Goal: Task Accomplishment & Management: Complete application form

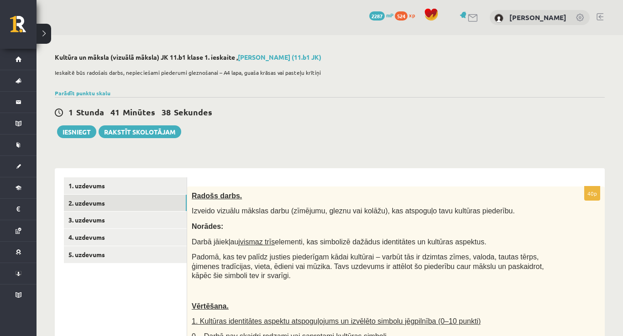
scroll to position [105, 0]
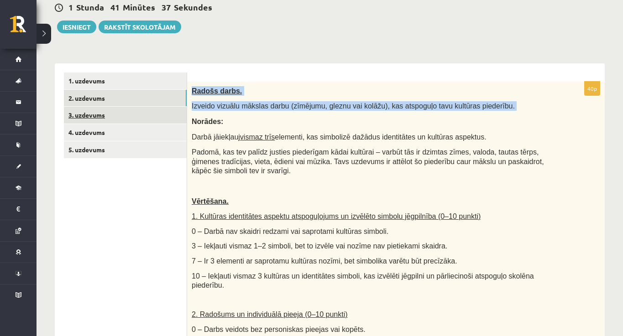
click at [117, 114] on link "3. uzdevums" at bounding box center [125, 115] width 123 height 17
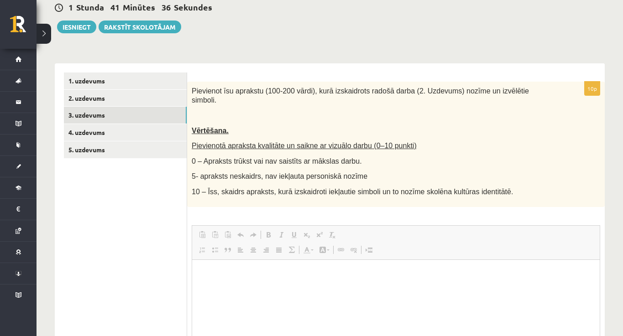
click at [213, 106] on div "Pievienot īsu aprakstu (100-200 vārdi), kurā izskaidrots radošā darba (2. Uzdev…" at bounding box center [395, 144] width 417 height 125
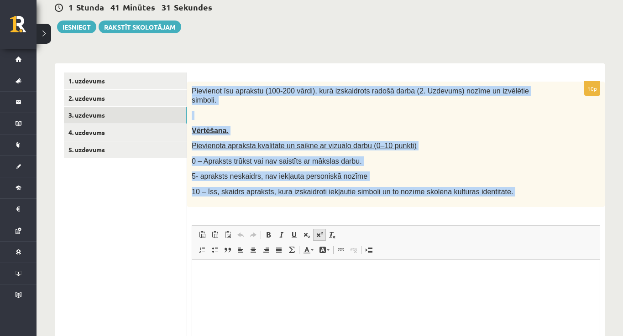
drag, startPoint x: 191, startPoint y: 86, endPoint x: 313, endPoint y: 231, distance: 189.7
click at [313, 231] on div "10p Pievienot īsu aprakstu (100-200 vārdi), kurā izskaidrots radošā darba (2. U…" at bounding box center [395, 248] width 417 height 333
copy div "Loremipsu dol sitametc (910-132 adipi), elit seddoeiusmo tempor incid (1. Utlab…"
click at [146, 114] on link "3. uzdevums" at bounding box center [125, 115] width 123 height 17
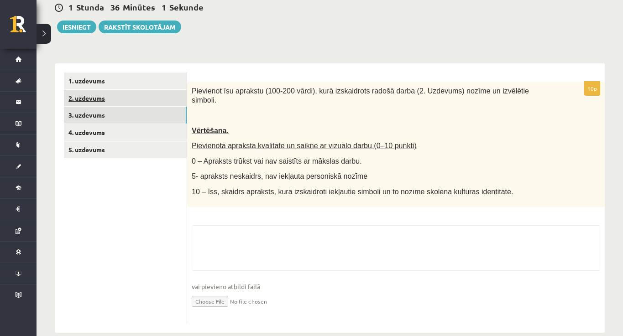
click at [146, 101] on link "2. uzdevums" at bounding box center [125, 98] width 123 height 17
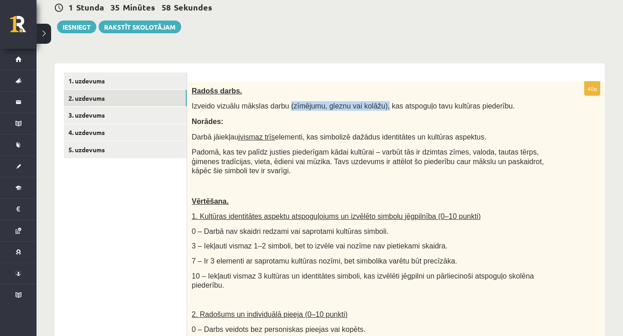
drag, startPoint x: 389, startPoint y: 104, endPoint x: 291, endPoint y: 103, distance: 99.0
click at [291, 103] on span "Izveido vizuālu mākslas darbu (zīmējumu, gleznu vai kolāžu), kas atspoguļo tavu…" at bounding box center [353, 106] width 323 height 8
copy span "(zīmējumu, gleznu vai kolāžu),"
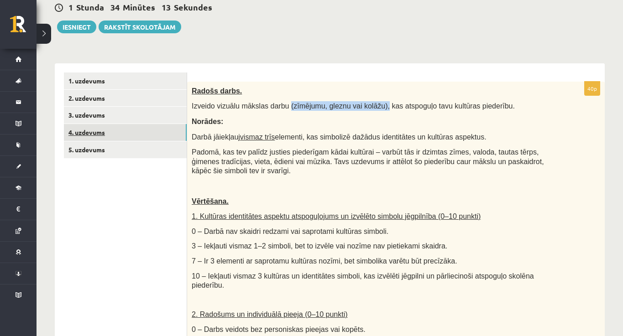
click at [123, 134] on link "4. uzdevums" at bounding box center [125, 132] width 123 height 17
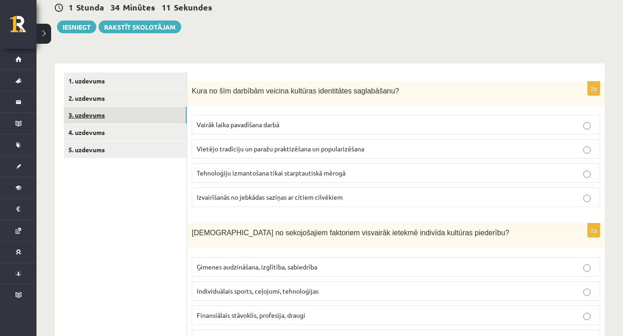
click at [119, 120] on link "3. uzdevums" at bounding box center [125, 115] width 123 height 17
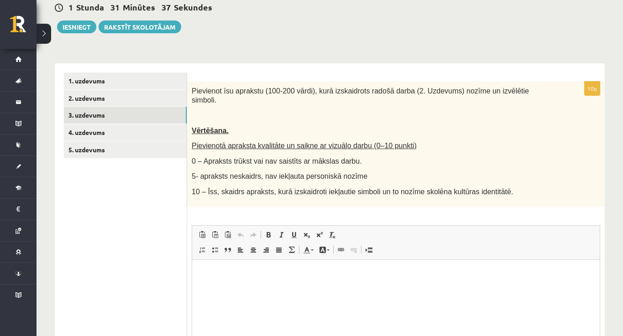
click at [491, 82] on form "10p Pievienot īsu aprakstu (100-200 vārdi), kurā izskaidrots radošā darba (2. U…" at bounding box center [395, 244] width 399 height 342
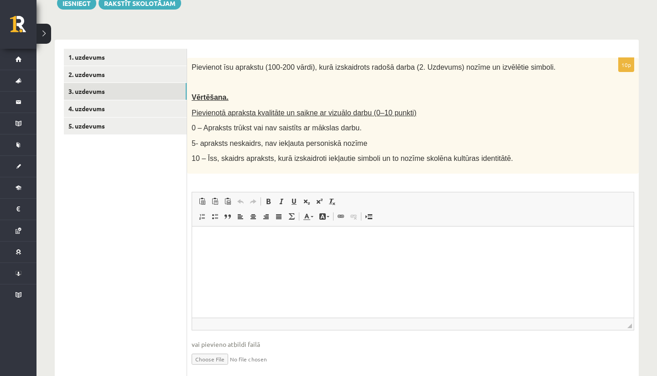
scroll to position [139, 0]
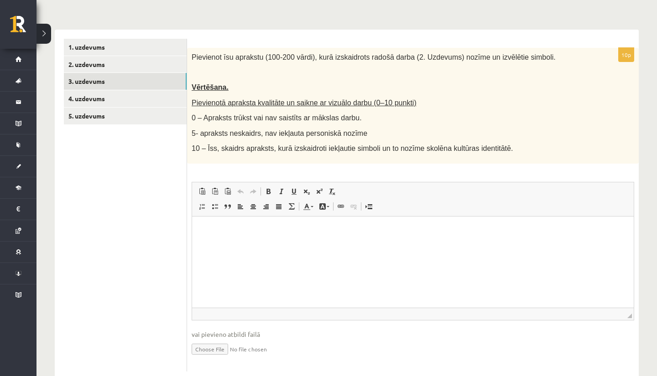
click at [350, 243] on html at bounding box center [412, 230] width 441 height 28
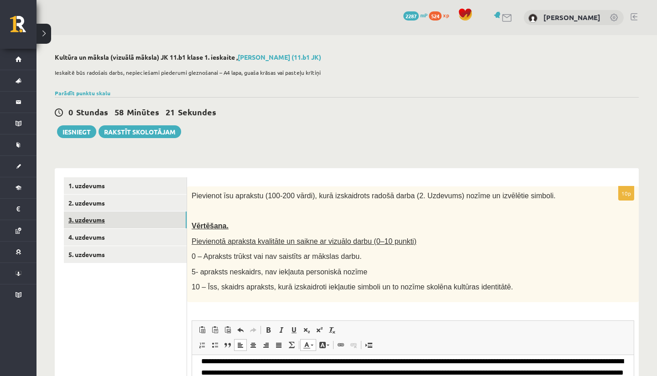
scroll to position [0, 0]
click at [139, 237] on link "4. uzdevums" at bounding box center [125, 237] width 123 height 17
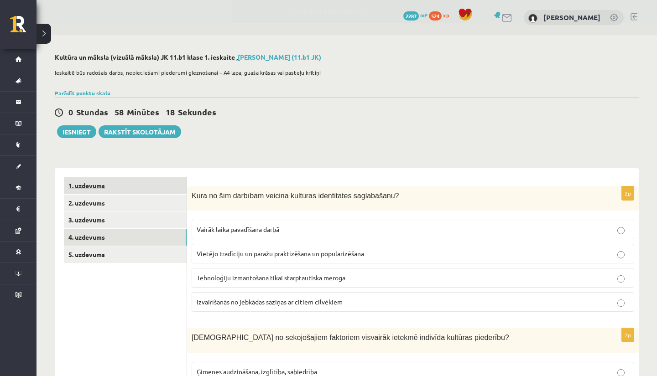
click at [155, 183] on link "1. uzdevums" at bounding box center [125, 185] width 123 height 17
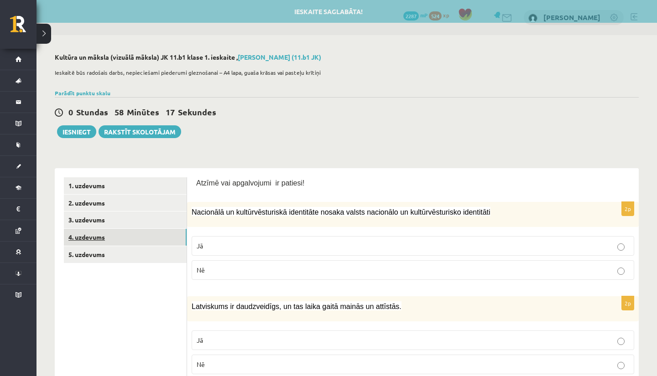
click at [160, 240] on link "4. uzdevums" at bounding box center [125, 237] width 123 height 17
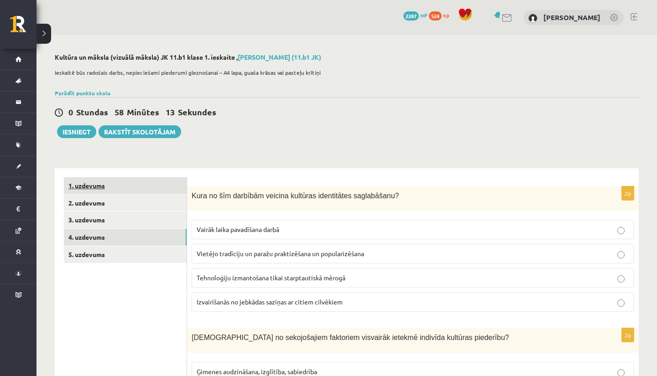
click at [161, 181] on link "1. uzdevums" at bounding box center [125, 185] width 123 height 17
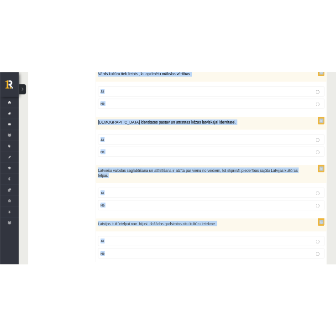
scroll to position [1284, 0]
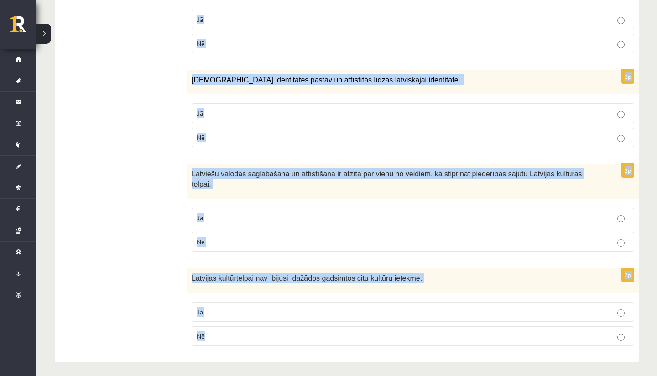
drag, startPoint x: 197, startPoint y: 174, endPoint x: 240, endPoint y: 376, distance: 206.1
copy form "Loremi dol sitametcons ad elitsed! 4d Eiusmodte in utlaboreetdolore magnaaliqu …"
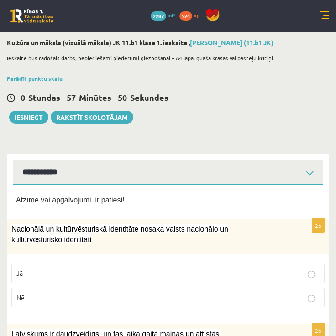
scroll to position [0, 0]
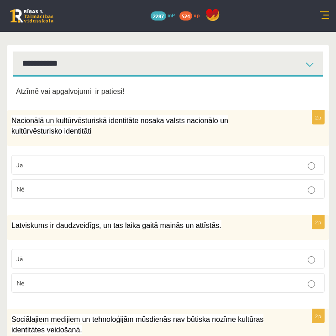
scroll to position [109, 0]
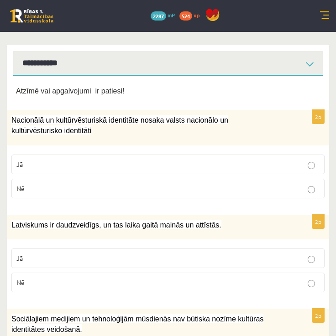
click at [201, 162] on p "Jā" at bounding box center [167, 165] width 303 height 10
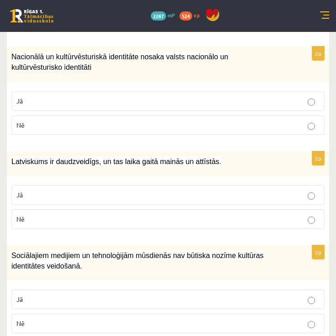
scroll to position [175, 0]
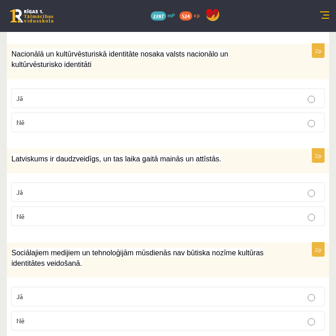
click at [214, 190] on p "Jā" at bounding box center [167, 192] width 303 height 10
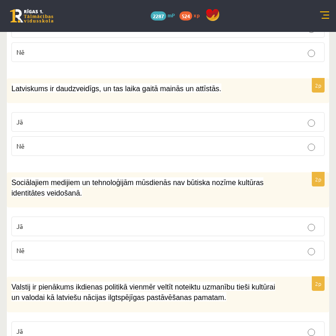
scroll to position [252, 0]
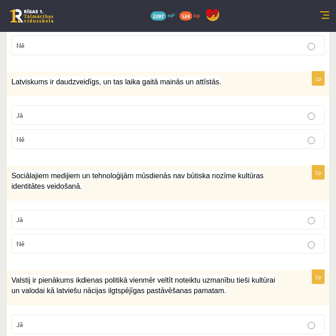
click at [226, 247] on p "Nē" at bounding box center [167, 244] width 303 height 10
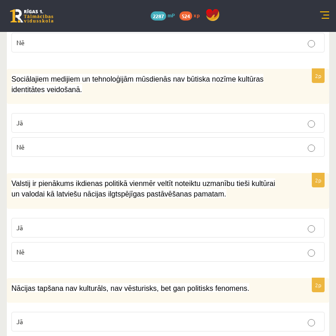
scroll to position [352, 0]
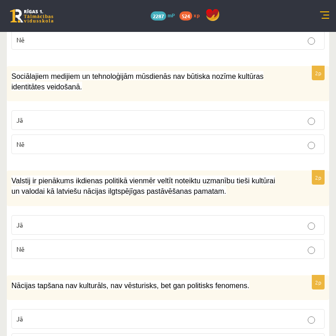
click at [233, 226] on p "Jā" at bounding box center [167, 225] width 303 height 10
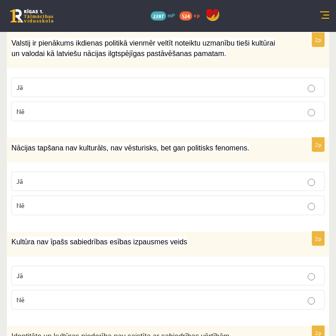
scroll to position [499, 0]
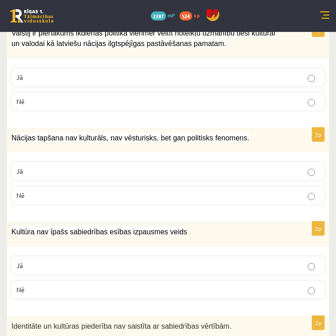
click at [225, 191] on p "Nē" at bounding box center [167, 196] width 303 height 10
click at [236, 280] on label "Nē" at bounding box center [167, 290] width 313 height 20
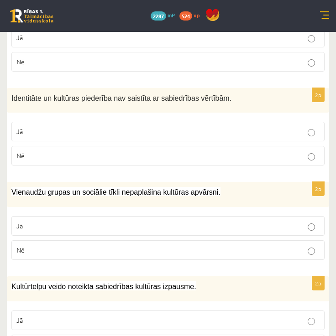
scroll to position [728, 0]
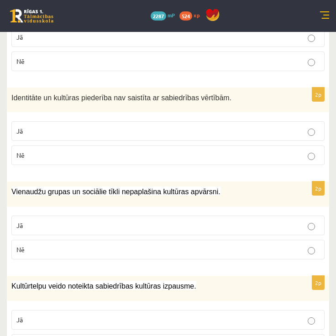
click at [256, 150] on p "Nē" at bounding box center [167, 155] width 303 height 10
click at [260, 254] on label "Nē" at bounding box center [167, 250] width 313 height 20
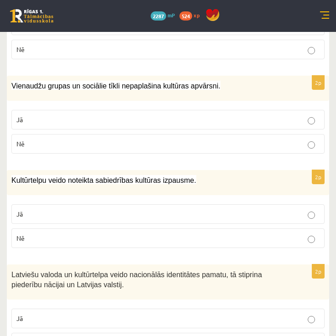
scroll to position [834, 0]
click at [261, 218] on label "Jā" at bounding box center [167, 214] width 313 height 20
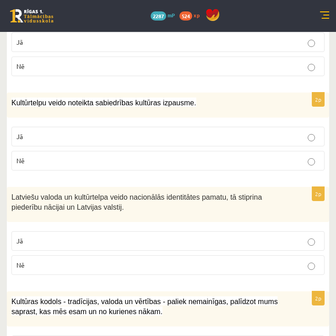
scroll to position [914, 0]
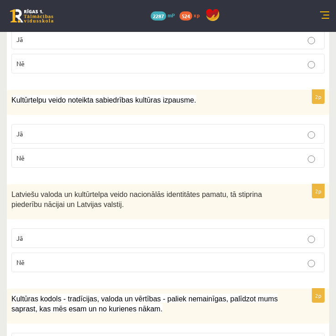
click at [263, 229] on label "Jā" at bounding box center [167, 238] width 313 height 20
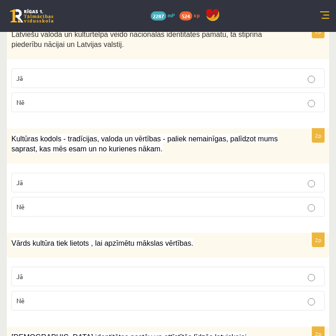
scroll to position [1074, 0]
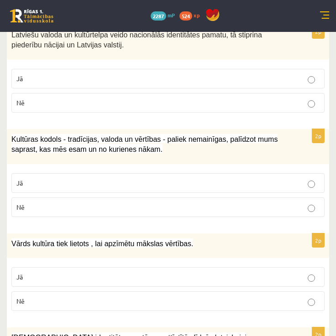
click at [263, 178] on p "Jā" at bounding box center [167, 183] width 303 height 10
click at [257, 272] on p "Jā" at bounding box center [167, 277] width 303 height 10
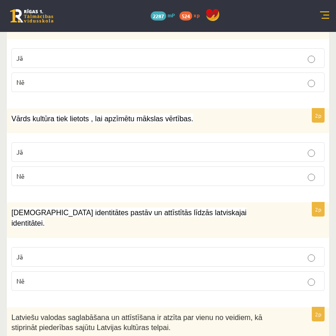
scroll to position [1203, 0]
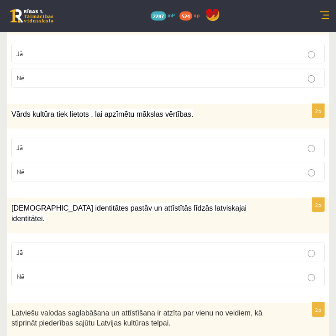
click at [259, 248] on p "Jā" at bounding box center [167, 253] width 303 height 10
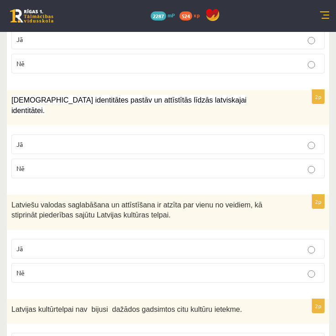
scroll to position [1312, 0]
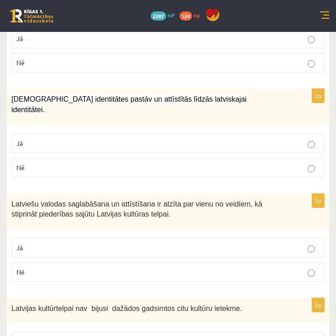
click at [257, 243] on p "Jā" at bounding box center [167, 248] width 303 height 10
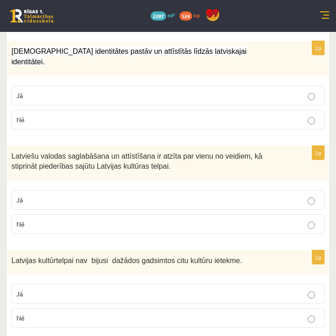
scroll to position [1359, 0]
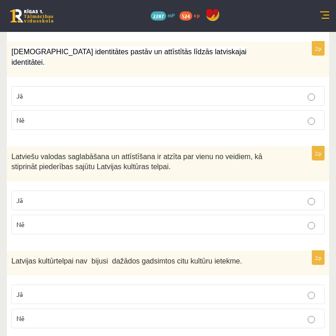
click at [238, 309] on label "Nē" at bounding box center [167, 319] width 313 height 20
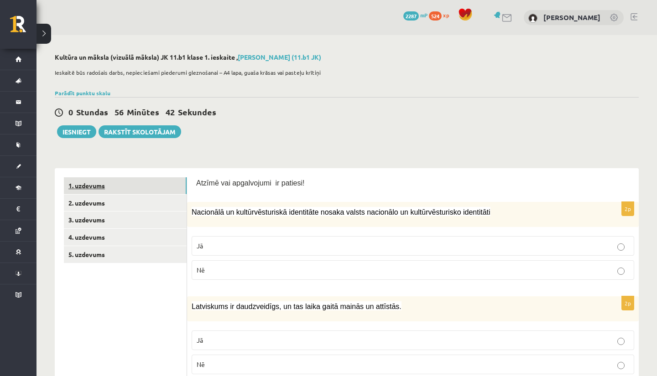
scroll to position [0, 0]
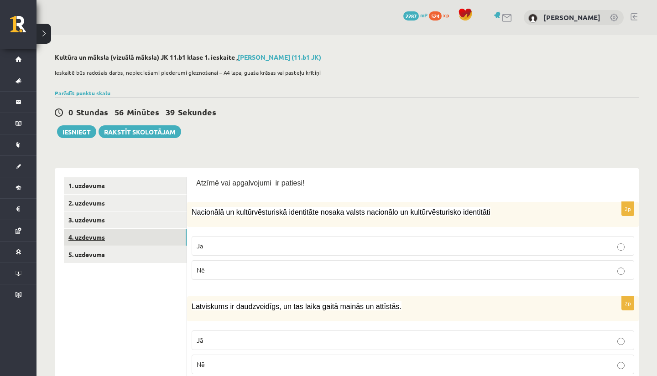
click at [155, 232] on link "4. uzdevums" at bounding box center [125, 237] width 123 height 17
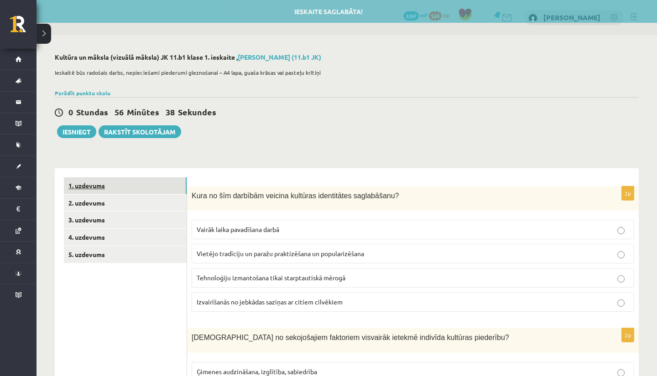
click at [148, 182] on link "1. uzdevums" at bounding box center [125, 185] width 123 height 17
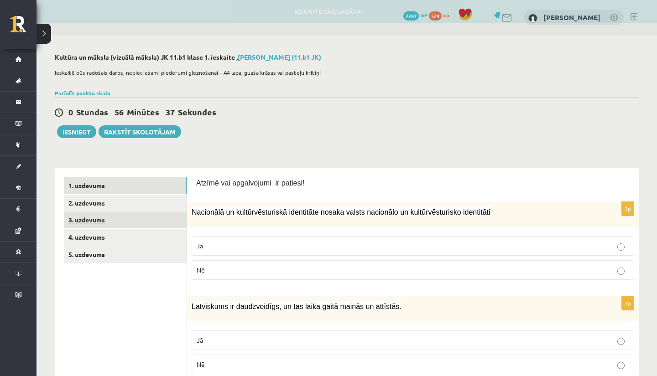
click at [151, 220] on link "3. uzdevums" at bounding box center [125, 220] width 123 height 17
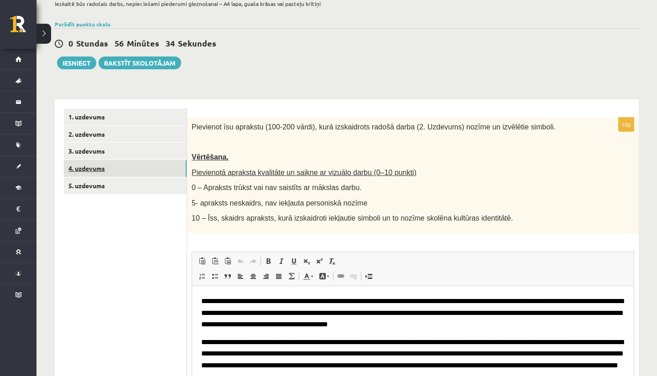
click at [139, 171] on link "4. uzdevums" at bounding box center [125, 168] width 123 height 17
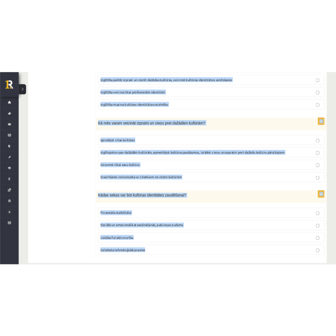
scroll to position [1249, 0]
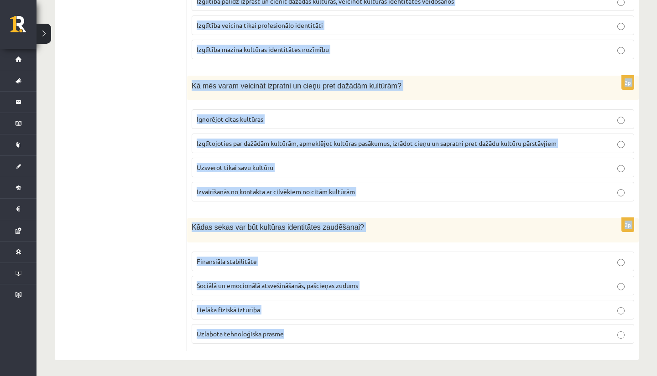
drag, startPoint x: 192, startPoint y: 123, endPoint x: 299, endPoint y: 375, distance: 273.2
copy form "Lore ip dol sitametc adipisc elitsedd eiusmodtemp incididuntu? Labore etdol mag…"
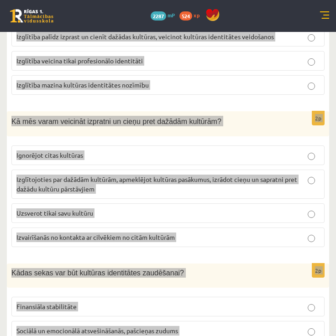
drag, startPoint x: 277, startPoint y: 99, endPoint x: 287, endPoint y: 208, distance: 109.4
click at [287, 208] on label "Uzsverot tikai savu kultūru" at bounding box center [167, 213] width 313 height 20
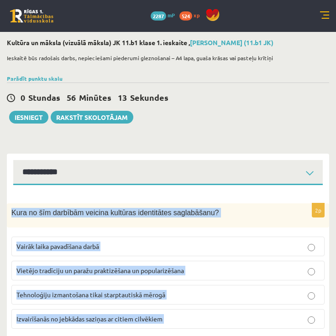
scroll to position [0, 0]
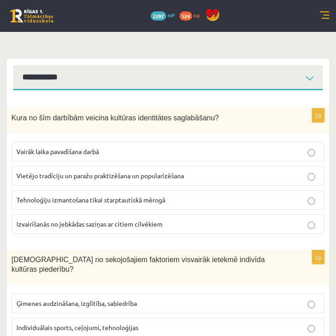
scroll to position [99, 0]
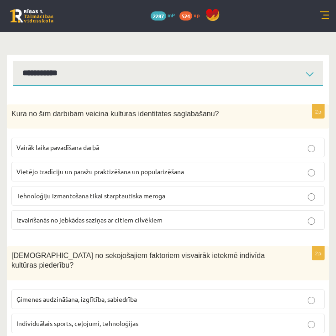
click at [234, 168] on p "Vietējo tradīciju un paražu praktizēšana un popularizēšana" at bounding box center [167, 172] width 303 height 10
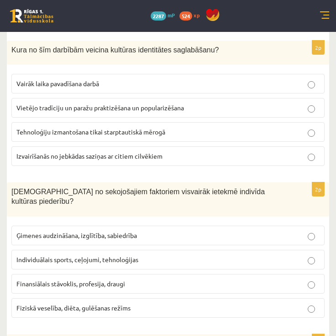
scroll to position [163, 0]
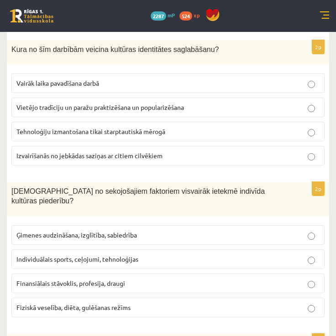
click at [233, 231] on label "Ģimenes audzināšana, izglītība, sabiedrība" at bounding box center [167, 235] width 313 height 20
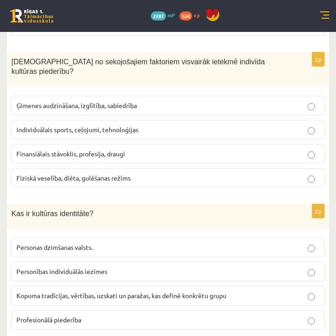
scroll to position [294, 0]
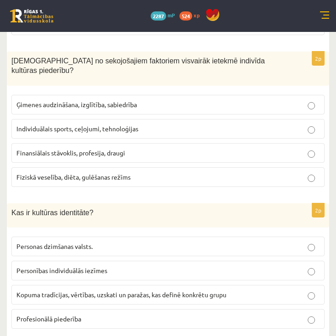
click at [226, 291] on span "Kopuma tradīcijas, vērtības, uzskati un paražas, kas definē konkrētu grupu" at bounding box center [121, 295] width 210 height 8
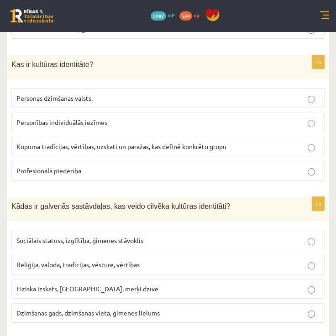
scroll to position [443, 0]
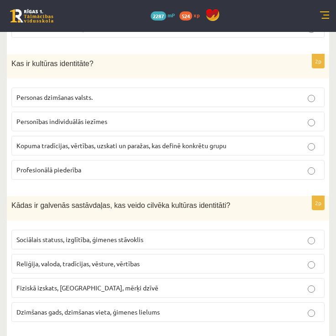
click at [223, 259] on p "Reliģija, valoda, tradīcijas, vēsture, vērtības" at bounding box center [167, 264] width 303 height 10
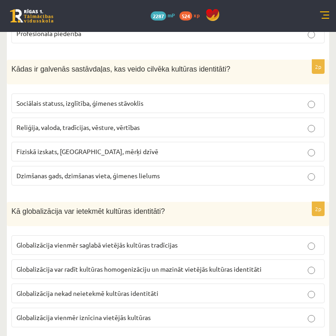
scroll to position [579, 0]
click at [202, 265] on span "Globalizācija var radīt kultūras homogenizāciju un mazināt vietējās kultūras id…" at bounding box center [138, 269] width 245 height 8
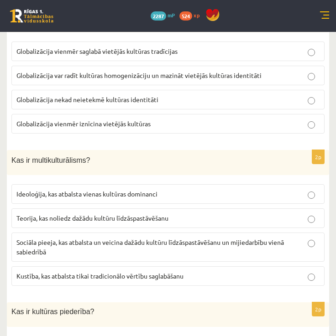
scroll to position [773, 0]
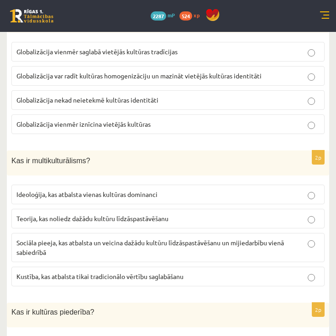
click at [147, 239] on span "Sociāla pieeja, kas atbalsta un veicina dažādu kultūru līdzāspastāvēšanu un mij…" at bounding box center [149, 248] width 267 height 18
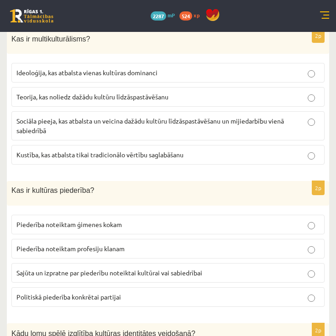
scroll to position [893, 0]
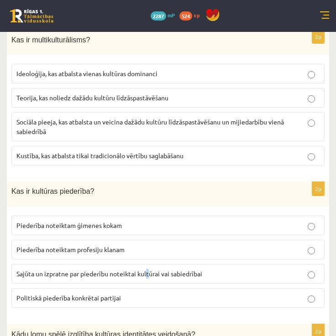
click at [148, 270] on span "Sajūta un izpratne par piederību noteiktai kultūrai vai sabiedrībai" at bounding box center [109, 274] width 186 height 8
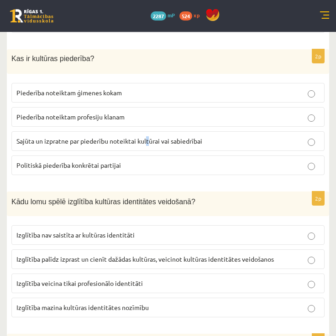
scroll to position [1026, 0]
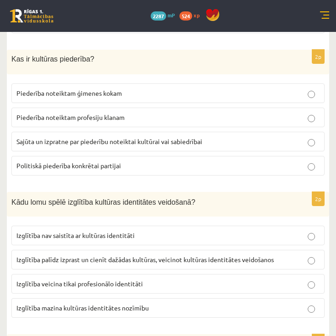
click at [152, 255] on span "Izglītība palīdz izprast un cienīt dažādas kultūras, veicinot kultūras identitā…" at bounding box center [144, 259] width 257 height 8
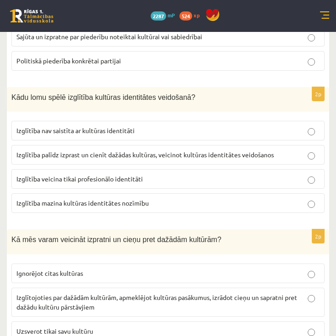
scroll to position [1131, 0]
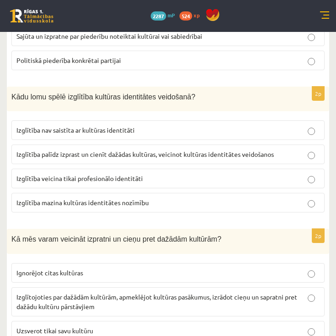
click at [169, 292] on p "Izglītojoties par dažādām kultūrām, apmeklējot kultūras pasākumus, izrādot cieņ…" at bounding box center [167, 301] width 303 height 19
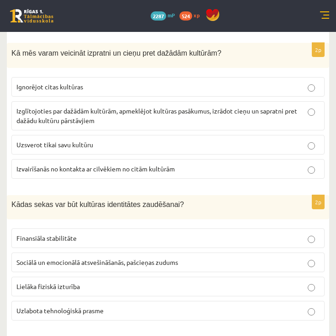
scroll to position [1313, 0]
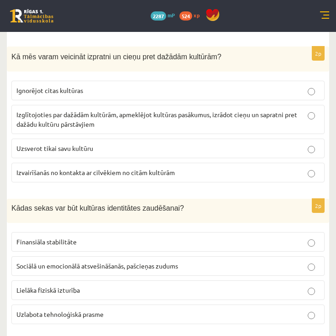
click at [206, 261] on p "Sociālā un emocionālā atsvešināšanās, pašcieņas zudums" at bounding box center [167, 266] width 303 height 10
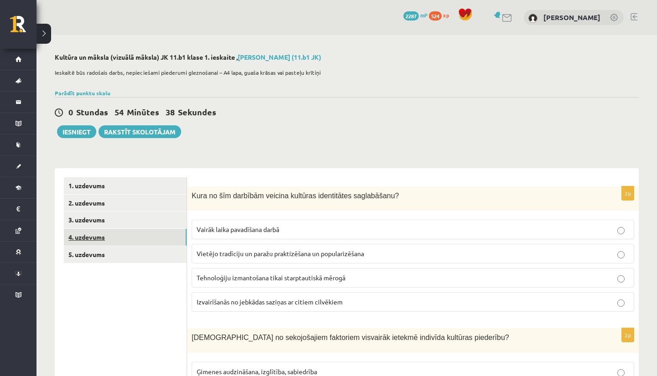
scroll to position [0, 0]
click at [133, 251] on link "5. uzdevums" at bounding box center [125, 254] width 123 height 17
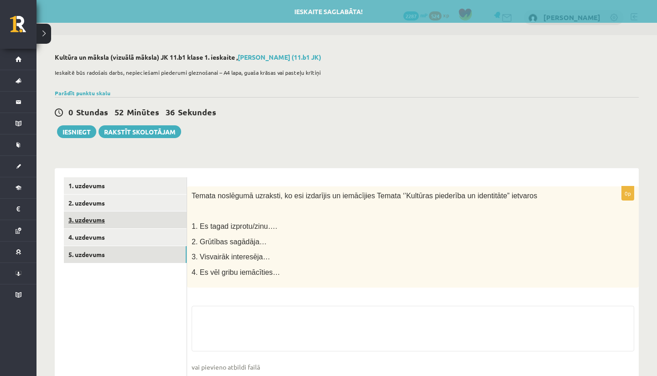
click at [127, 227] on link "3. uzdevums" at bounding box center [125, 220] width 123 height 17
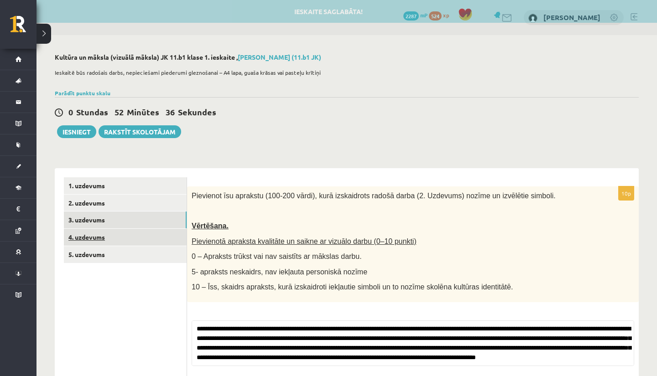
click at [130, 236] on link "4. uzdevums" at bounding box center [125, 237] width 123 height 17
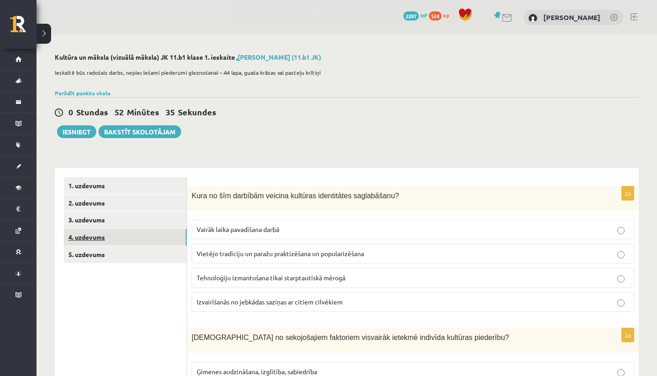
click at [130, 243] on link "4. uzdevums" at bounding box center [125, 237] width 123 height 17
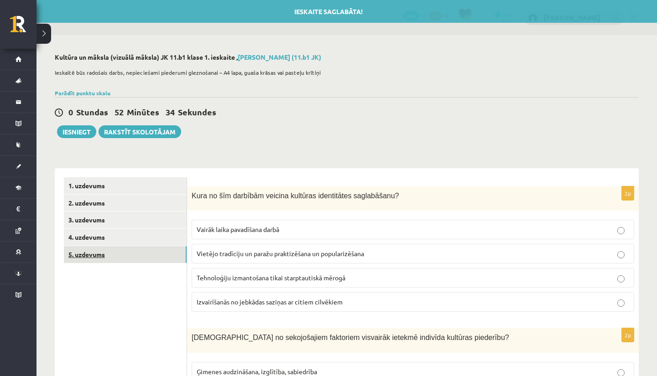
click at [134, 260] on link "5. uzdevums" at bounding box center [125, 254] width 123 height 17
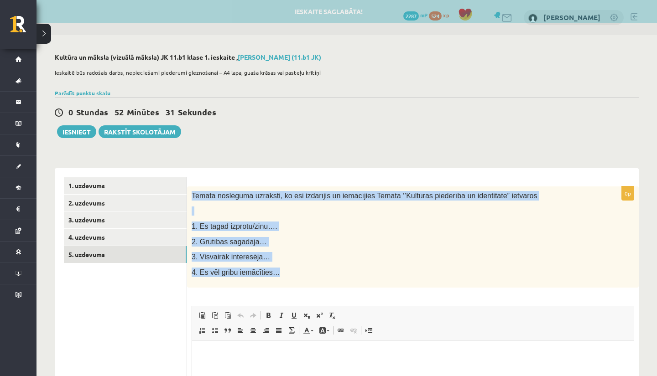
drag, startPoint x: 191, startPoint y: 188, endPoint x: 265, endPoint y: 279, distance: 117.0
click at [265, 278] on div "Temata noslēgumā uzraksti, ko esi izdarījis un iemācījies Temata ‘’Kultūras pie…" at bounding box center [412, 238] width 451 height 102
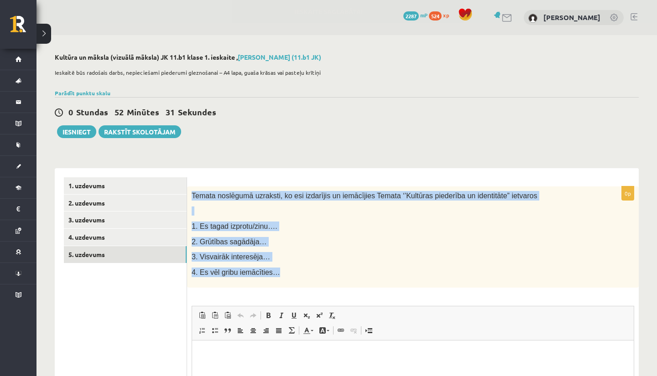
copy div "Temata noslēgumā uzraksti, ko esi izdarījis un iemācījies Temata ‘’Kultūras pie…"
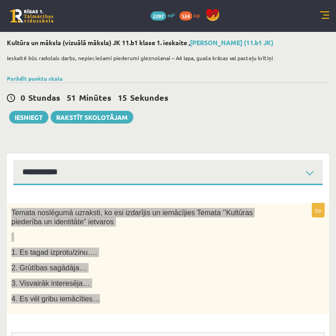
click at [196, 204] on div "Temata noslēgumā uzraksti, ko esi izdarījis un iemācījies Temata ‘’Kultūras pie…" at bounding box center [168, 258] width 322 height 111
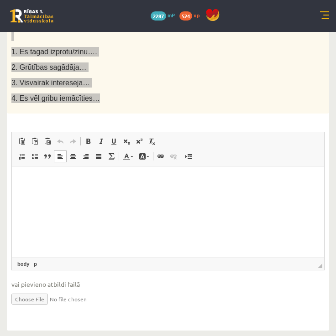
click at [196, 194] on html at bounding box center [168, 180] width 312 height 28
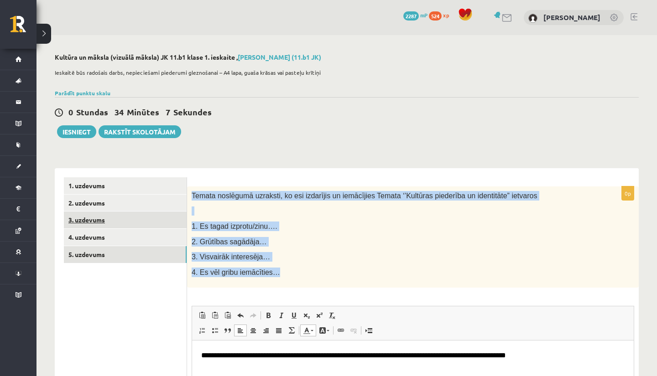
click at [111, 216] on link "3. uzdevums" at bounding box center [125, 220] width 123 height 17
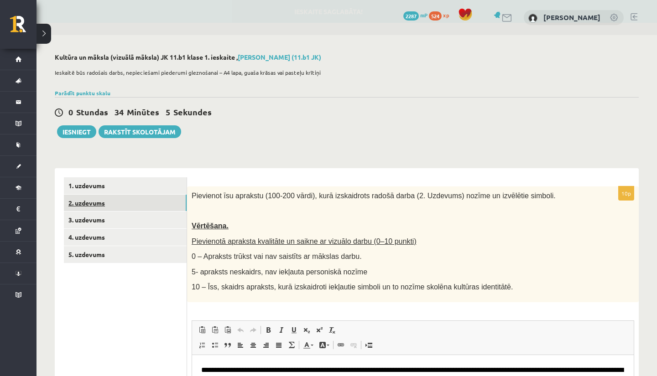
click at [111, 199] on link "2. uzdevums" at bounding box center [125, 203] width 123 height 17
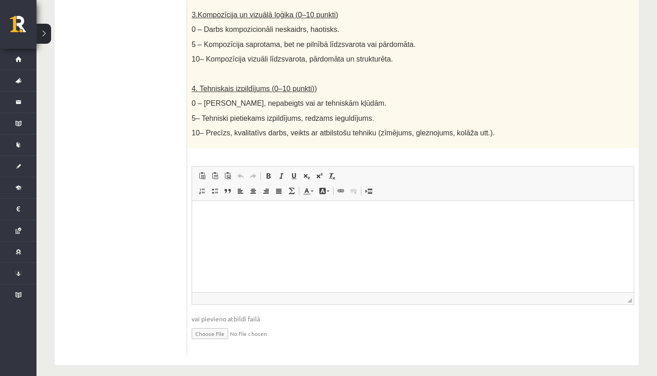
scroll to position [469, 0]
click at [218, 325] on input "file" at bounding box center [413, 333] width 442 height 19
type input "**********"
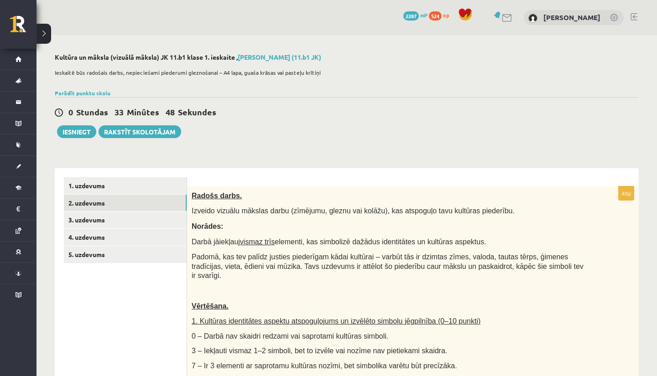
scroll to position [0, 0]
click at [161, 220] on link "3. uzdevums" at bounding box center [125, 220] width 123 height 17
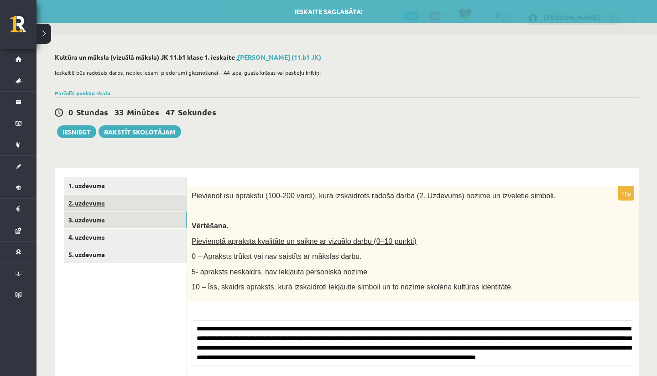
click at [156, 204] on link "2. uzdevums" at bounding box center [125, 203] width 123 height 17
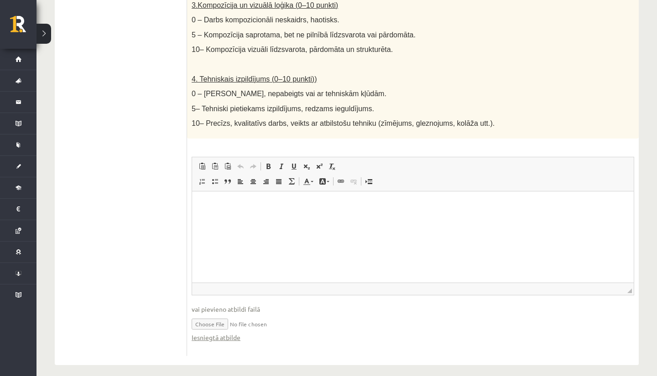
scroll to position [478, 0]
click at [213, 333] on link "Iesniegtā atbilde" at bounding box center [216, 338] width 49 height 10
click at [214, 317] on input "file" at bounding box center [413, 324] width 442 height 19
type input "**********"
drag, startPoint x: 212, startPoint y: 331, endPoint x: 211, endPoint y: 318, distance: 12.8
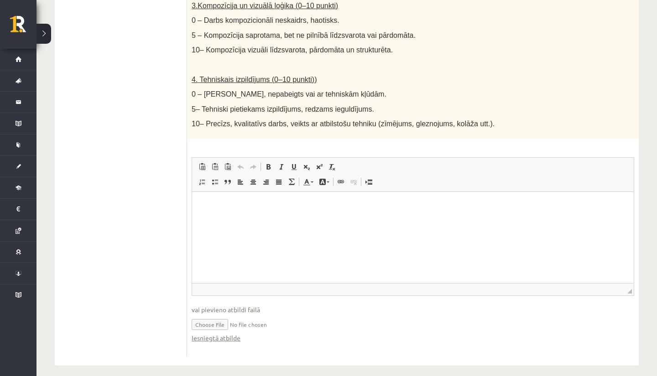
click at [212, 333] on link "Iesniegtā atbilde" at bounding box center [216, 338] width 49 height 10
click at [611, 220] on html at bounding box center [412, 206] width 441 height 28
click at [622, 220] on html at bounding box center [412, 206] width 441 height 28
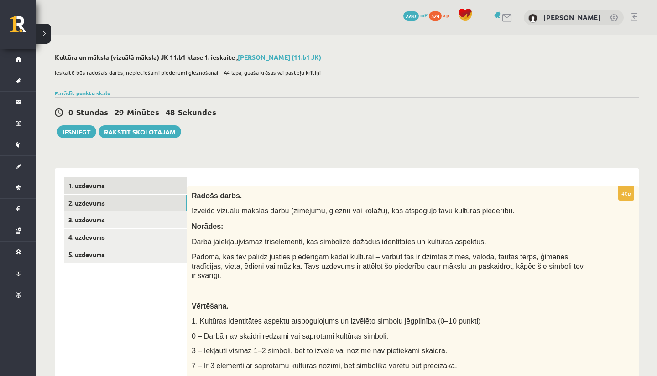
scroll to position [0, 0]
click at [121, 188] on link "1. uzdevums" at bounding box center [125, 185] width 123 height 17
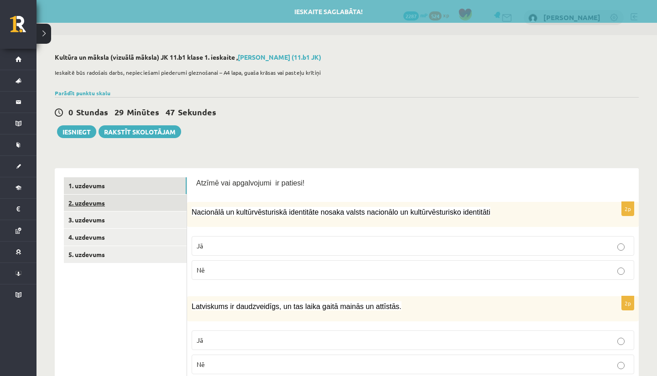
click at [122, 201] on link "2. uzdevums" at bounding box center [125, 203] width 123 height 17
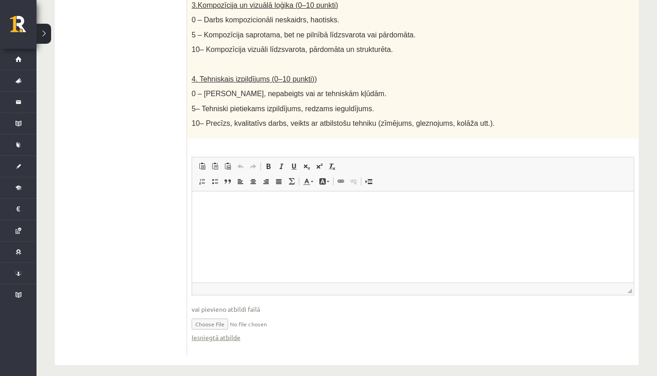
scroll to position [478, 0]
click at [225, 333] on link "Iesniegtā atbilde" at bounding box center [216, 338] width 49 height 10
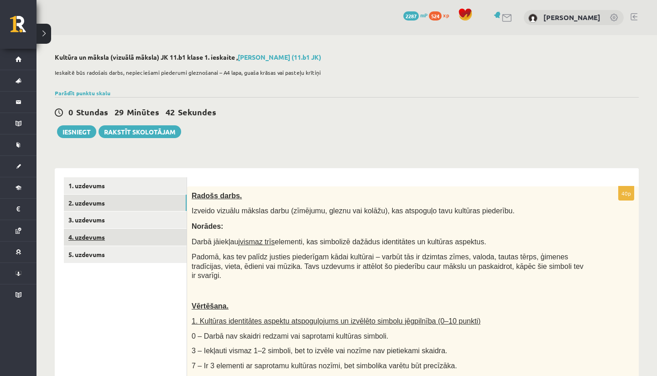
scroll to position [0, 0]
click at [82, 227] on link "3. uzdevums" at bounding box center [125, 220] width 123 height 17
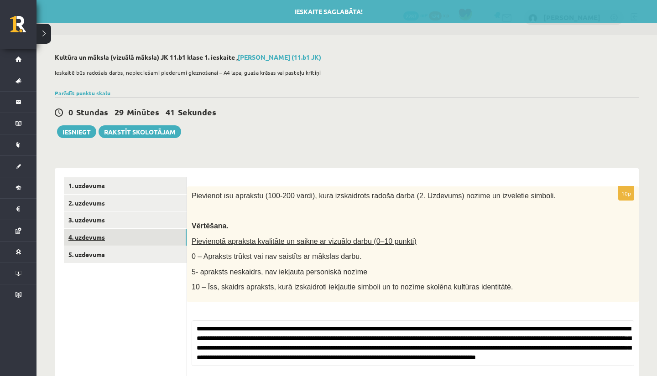
click at [83, 229] on link "4. uzdevums" at bounding box center [125, 237] width 123 height 17
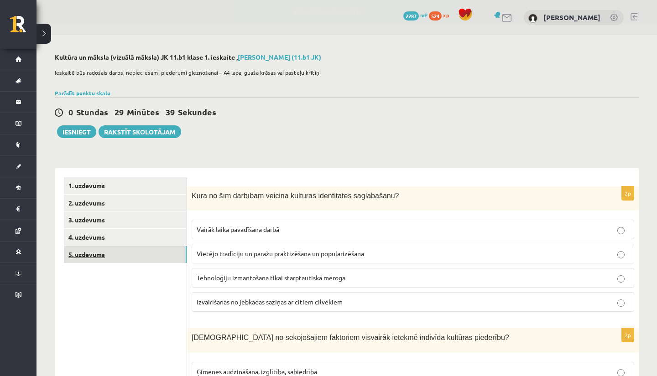
click at [101, 254] on link "5. uzdevums" at bounding box center [125, 254] width 123 height 17
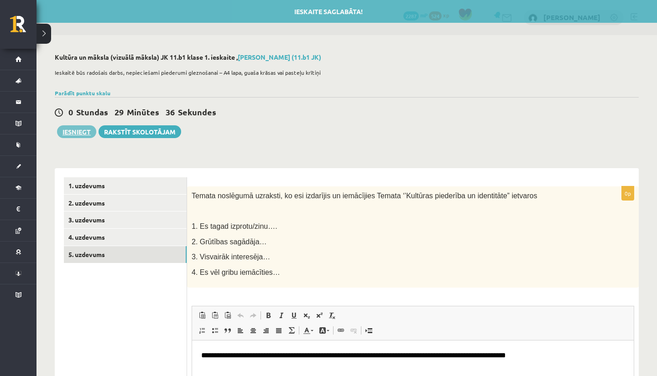
click at [71, 132] on button "Iesniegt" at bounding box center [76, 131] width 39 height 13
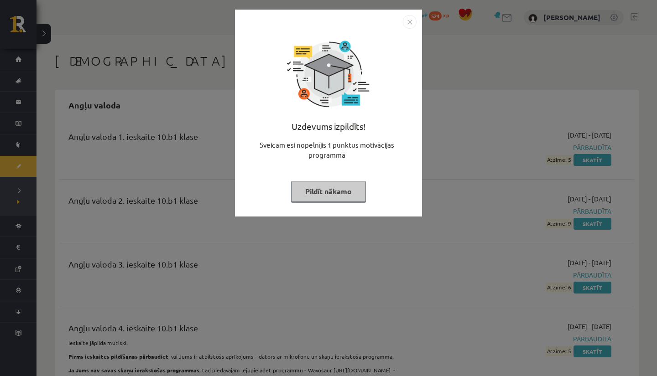
click at [409, 25] on img "Close" at bounding box center [410, 22] width 14 height 14
